Goal: Task Accomplishment & Management: Manage account settings

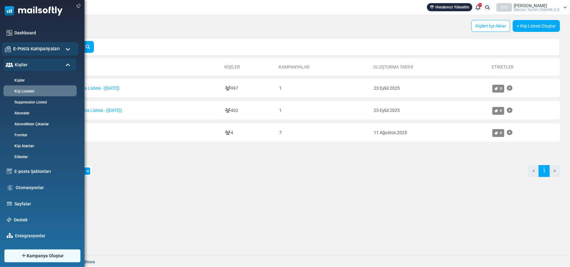
click at [56, 48] on span "E-Posta Kampanyaları" at bounding box center [36, 48] width 47 height 7
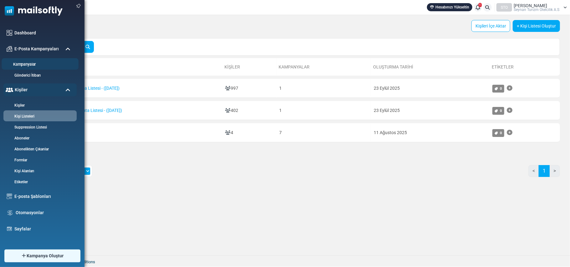
click at [33, 64] on link "Kampanyalar" at bounding box center [39, 65] width 75 height 6
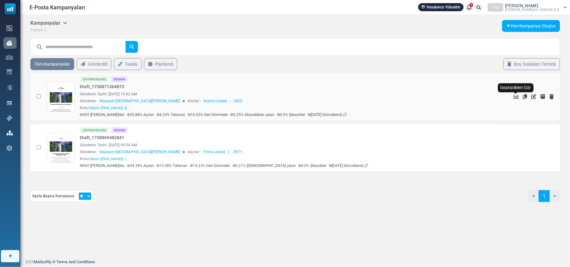
click at [515, 97] on icon "İstatistikleri Gör" at bounding box center [516, 96] width 5 height 5
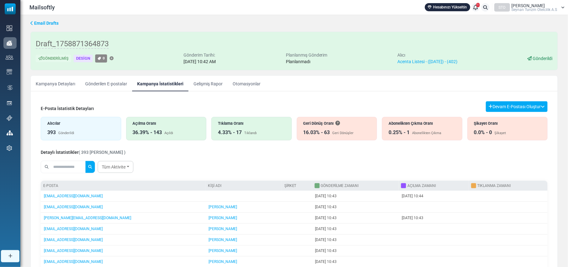
click at [332, 129] on div "Geri Dönüş Oranı 16.03% - 63 Geri Dönüşler" at bounding box center [337, 128] width 80 height 23
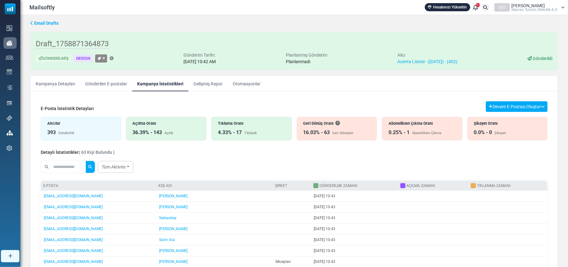
click at [63, 170] on input "text" at bounding box center [69, 167] width 34 height 12
type input "*"
type input "*****"
click at [85, 161] on button "submit" at bounding box center [89, 167] width 9 height 12
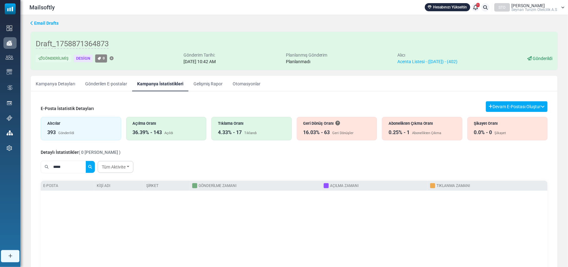
drag, startPoint x: 72, startPoint y: 168, endPoint x: 34, endPoint y: 164, distance: 37.8
click at [34, 164] on div "E-Posta İstatistik Detayları Devam E-Postası Oluştur Filtre Sonucundan Bir List…" at bounding box center [294, 216] width 527 height 240
click at [74, 164] on input "text" at bounding box center [69, 167] width 34 height 12
click at [85, 161] on button "submit" at bounding box center [89, 167] width 9 height 12
type input "**********"
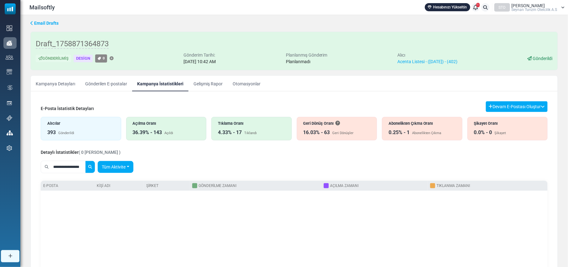
click at [129, 166] on link "Tüm Aktivite" at bounding box center [116, 167] width 36 height 12
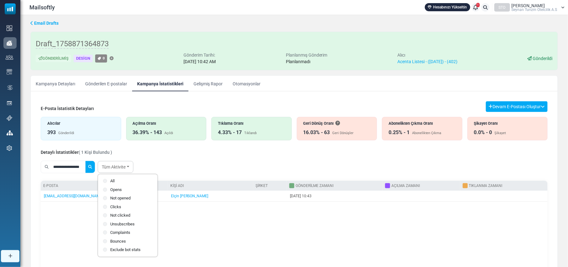
click at [240, 245] on div "E-posta Kişi Adı Şirket Gönderilme Zamanı Açılma Zamanı Tıklanma Zamanı otel@sa…" at bounding box center [294, 231] width 507 height 100
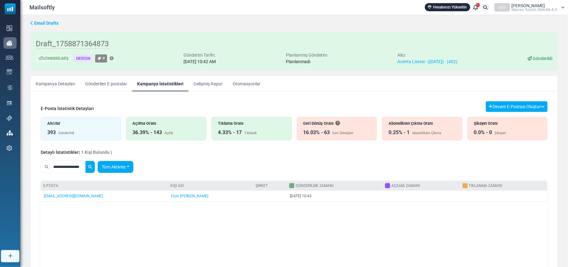
click at [130, 169] on link "Tüm Aktivite" at bounding box center [116, 167] width 36 height 12
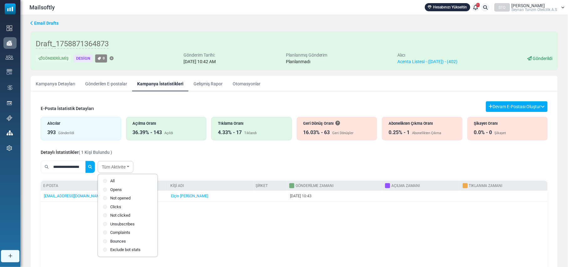
click at [112, 198] on label "Not opened" at bounding box center [127, 198] width 49 height 6
click at [287, 202] on td "[DATE] 10:43" at bounding box center [335, 196] width 96 height 11
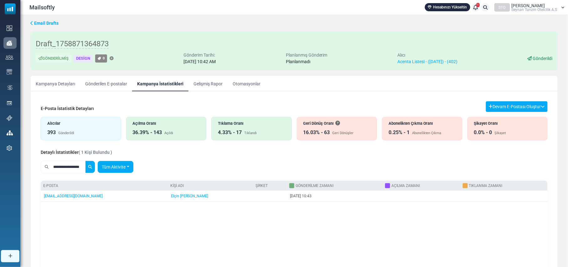
click at [133, 166] on link "Tüm Aktivite" at bounding box center [116, 167] width 36 height 12
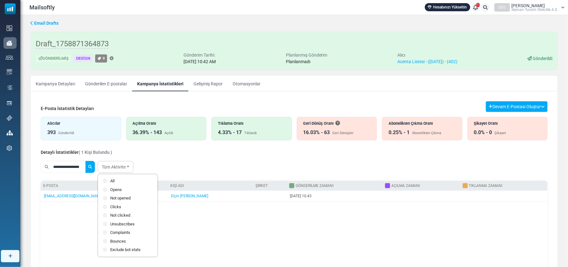
scroll to position [37, 0]
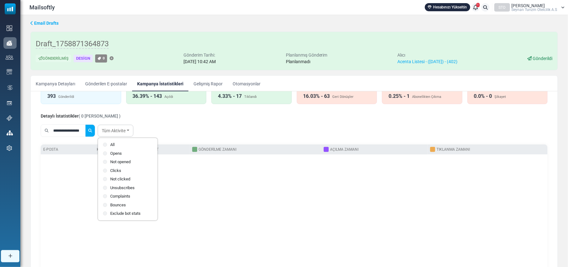
click at [216, 199] on div "E-posta Kişi Adı Şirket Gönderilme Zamanı Açılma Zamanı Tıklanma Zamanı" at bounding box center [294, 195] width 507 height 100
click at [211, 225] on div "E-posta Kişi Adı Şirket Gönderilme Zamanı Açılma Zamanı Tıklanma Zamanı" at bounding box center [294, 195] width 507 height 100
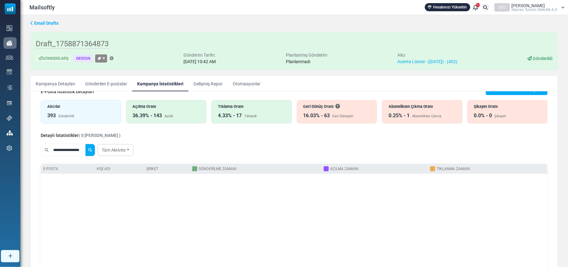
scroll to position [0, 0]
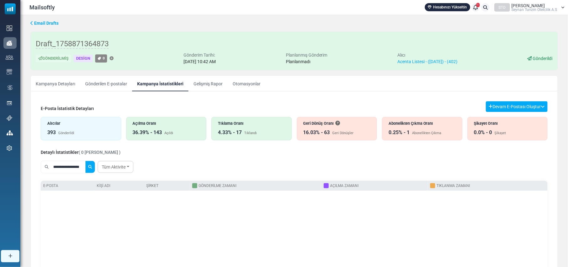
click at [170, 128] on div "Açılma Oranı 36.39% - 143 Açıldı" at bounding box center [166, 128] width 80 height 23
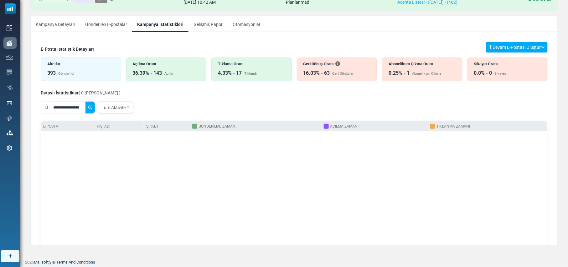
click at [173, 68] on div "Açılma Oranı 36.39% - 143 Açıldı" at bounding box center [166, 69] width 80 height 23
drag, startPoint x: 85, startPoint y: 109, endPoint x: 31, endPoint y: 109, distance: 54.5
click at [31, 109] on div "E-Posta İstatistik Detayları Devam E-Postası Oluştur Filtre Sonucundan Bir List…" at bounding box center [294, 157] width 527 height 240
click at [85, 102] on button "submit" at bounding box center [89, 108] width 9 height 12
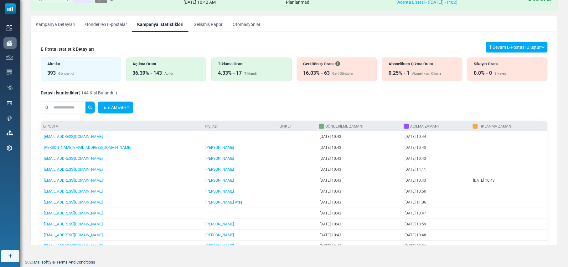
click at [131, 106] on link "Tüm Aktivite" at bounding box center [116, 108] width 36 height 12
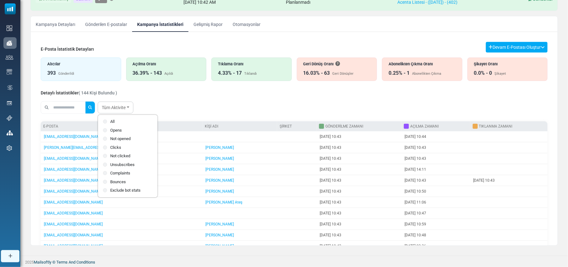
click at [208, 110] on div "Tüm Aktivite All Opens Not opened Clicks Not clicked" at bounding box center [294, 108] width 507 height 18
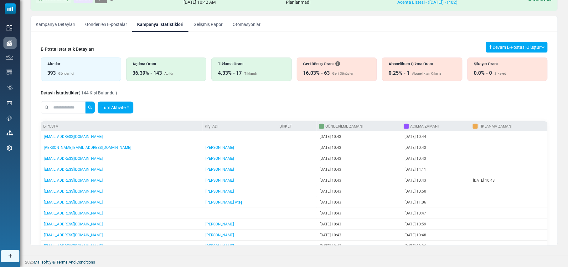
click at [130, 106] on link "Tüm Aktivite" at bounding box center [116, 108] width 36 height 12
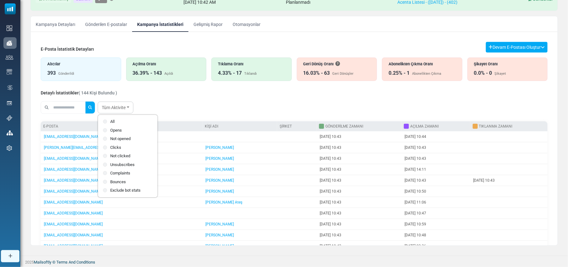
click at [208, 103] on div "Tüm Aktivite All Opens Not opened Clicks Not clicked" at bounding box center [294, 108] width 507 height 18
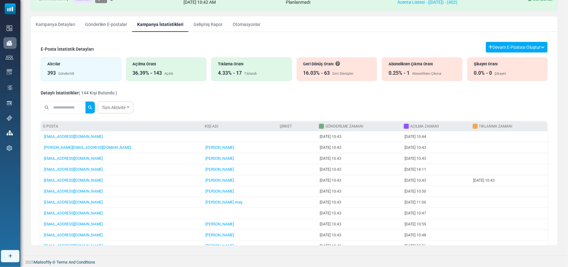
click at [66, 66] on div "Alıcılar" at bounding box center [80, 64] width 67 height 6
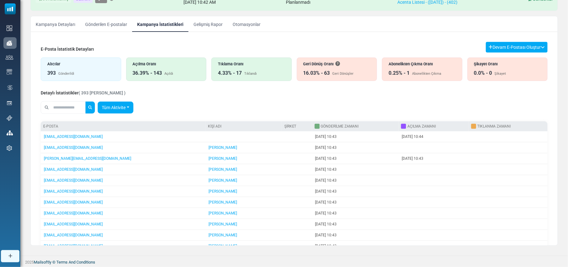
click at [125, 110] on link "Tüm Aktivite" at bounding box center [116, 108] width 36 height 12
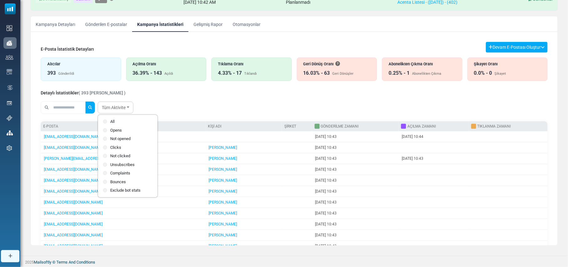
click at [118, 130] on label "Opens" at bounding box center [127, 130] width 49 height 6
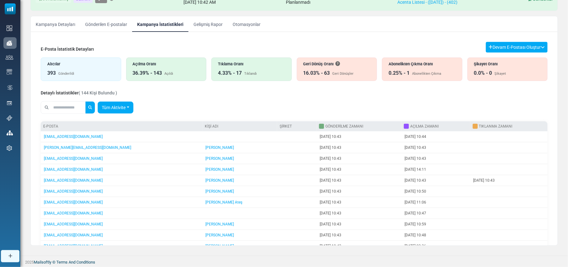
click at [124, 106] on link "Tüm Aktivite" at bounding box center [116, 108] width 36 height 12
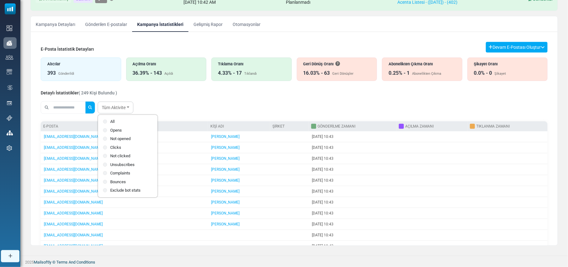
click at [208, 100] on div "Tüm Aktivite All Opens Not opened Clicks Not clicked" at bounding box center [294, 108] width 507 height 18
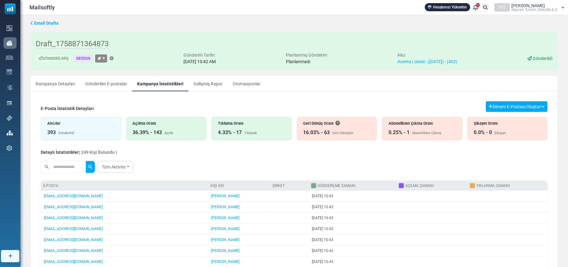
click at [69, 167] on input "text" at bounding box center [69, 167] width 34 height 12
type input "**********"
click at [85, 161] on button "submit" at bounding box center [89, 167] width 9 height 12
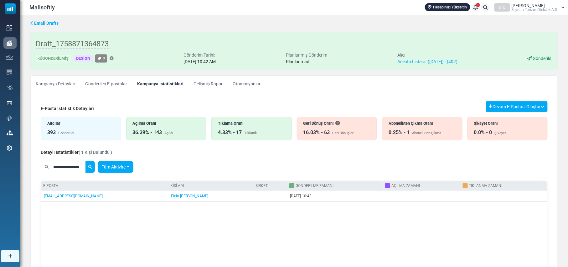
click at [127, 168] on link "Tüm Aktivite" at bounding box center [116, 167] width 36 height 12
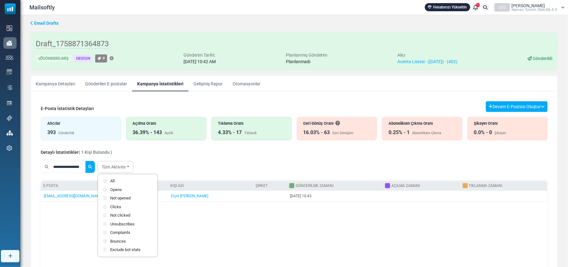
click at [238, 156] on div "Detaylı İstatistikler ( 1 Kişi Bulundu )" at bounding box center [294, 152] width 507 height 8
click at [198, 84] on link "Gelişmiş Rapor" at bounding box center [207, 84] width 39 height 16
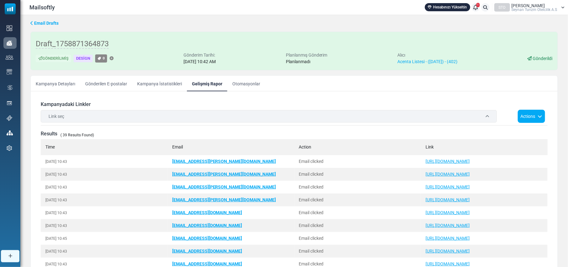
click at [486, 113] on div "Link seç" at bounding box center [269, 116] width 456 height 13
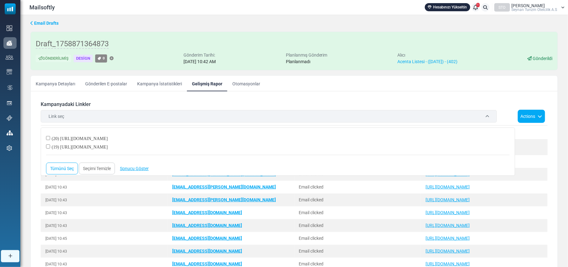
click at [246, 84] on link "Otomasyonlar" at bounding box center [246, 84] width 38 height 16
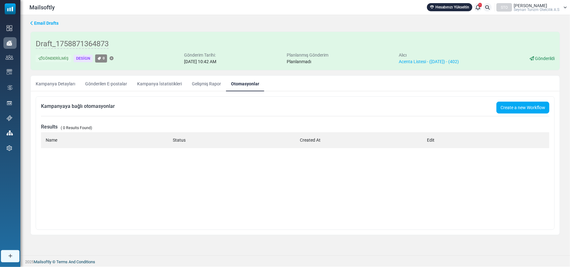
click at [95, 80] on link "Gönderilen E-postalar" at bounding box center [106, 84] width 52 height 16
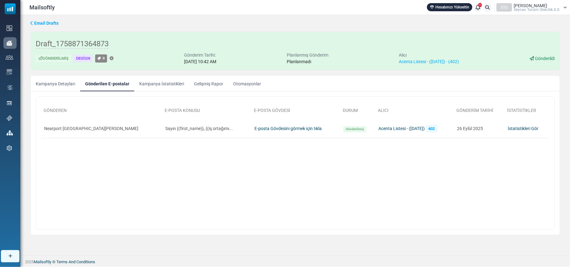
click at [167, 85] on link "Kampanya İstatistikleri" at bounding box center [161, 84] width 55 height 16
